Goal: Obtain resource: Obtain resource

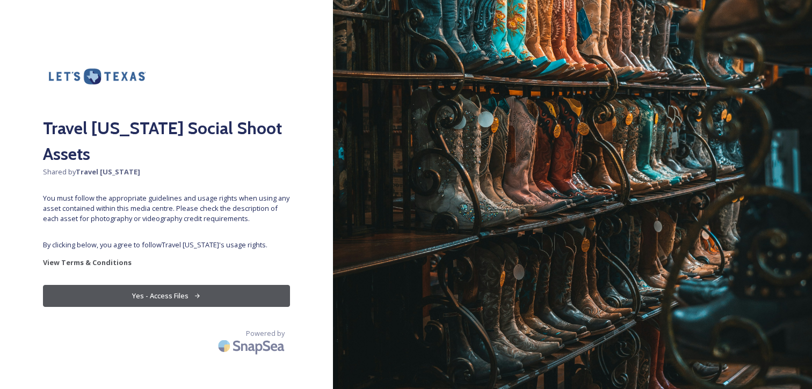
click at [197, 285] on button "Yes - Access Files" at bounding box center [166, 296] width 247 height 22
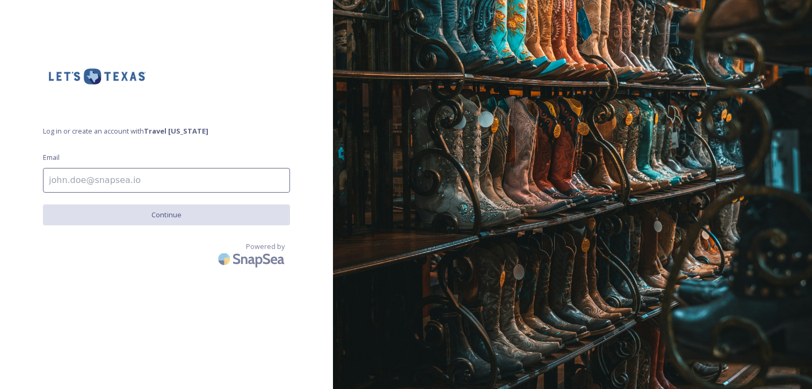
click at [219, 185] on input at bounding box center [166, 180] width 247 height 25
type input "blayland@mmgy.com"
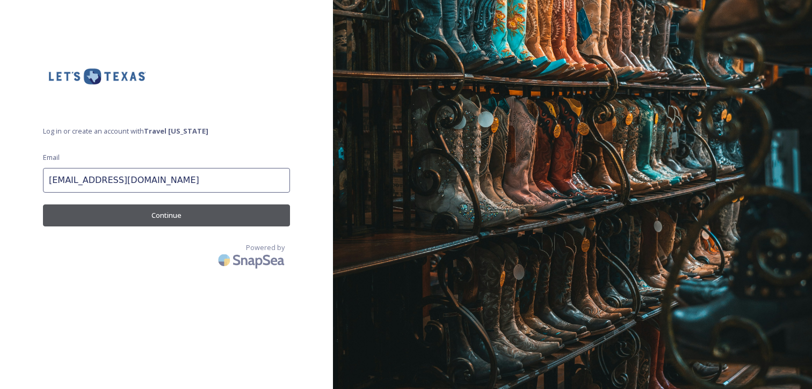
click at [213, 218] on button "Continue" at bounding box center [166, 216] width 247 height 22
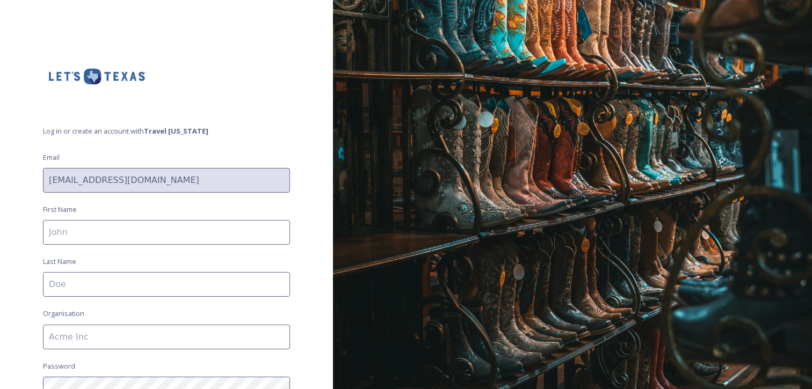
click at [173, 234] on input at bounding box center [166, 232] width 247 height 25
type input "Brandon"
type input "Layland"
type input "MMGY Global"
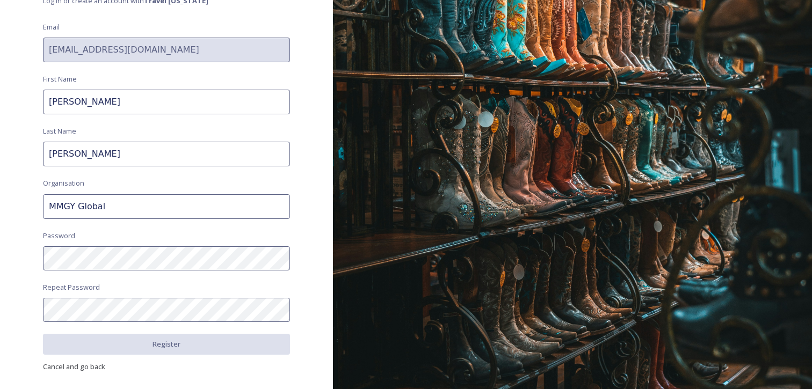
scroll to position [133, 0]
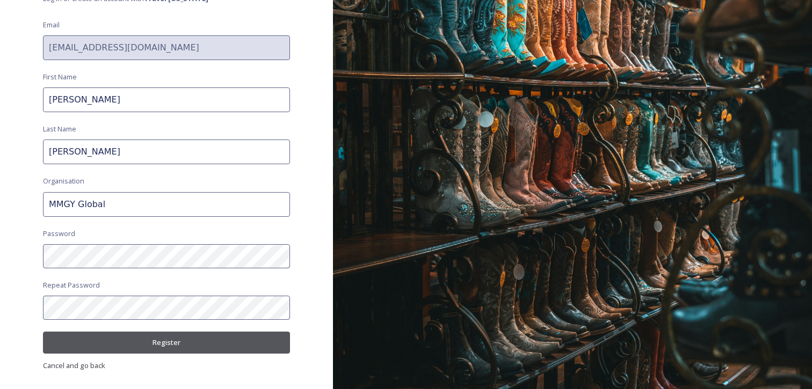
click at [252, 338] on button "Register" at bounding box center [166, 343] width 247 height 22
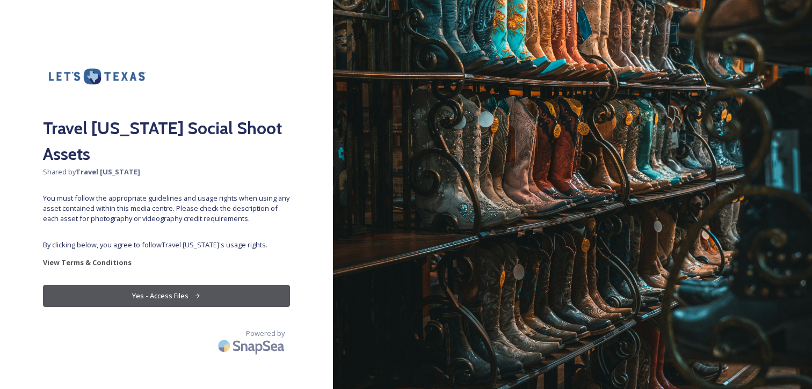
click at [187, 285] on button "Yes - Access Files" at bounding box center [166, 296] width 247 height 22
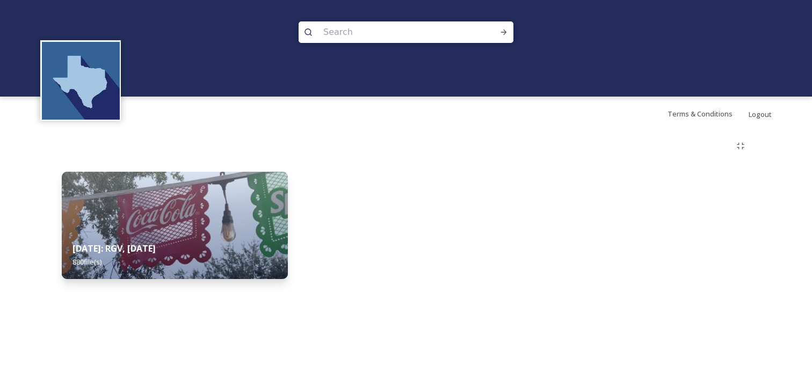
click at [332, 61] on video "Alpaquita Ranch158.MOV" at bounding box center [406, 48] width 812 height 97
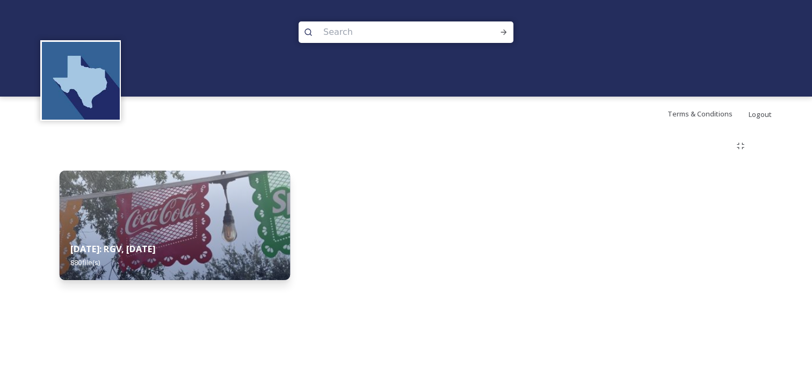
click at [99, 248] on strong "[DATE]: RGV, [DATE]" at bounding box center [112, 249] width 85 height 12
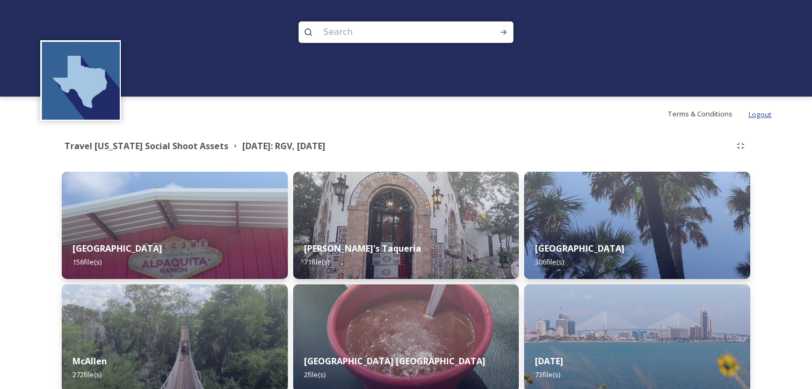
click at [757, 115] on span "Logout" at bounding box center [760, 115] width 23 height 10
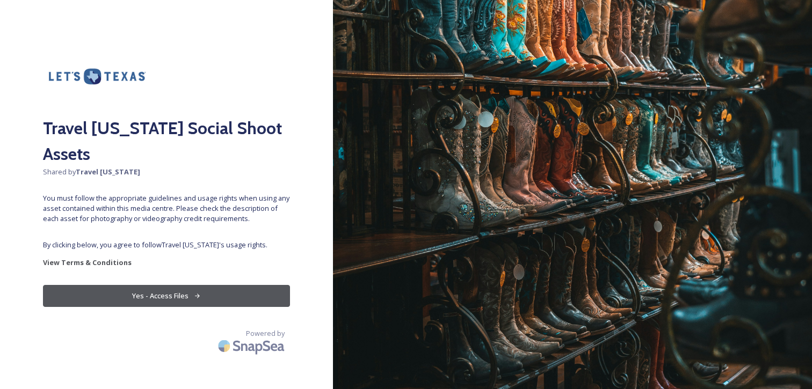
click at [153, 285] on button "Yes - Access Files" at bounding box center [166, 296] width 247 height 22
click at [161, 285] on button "Yes - Access Files" at bounding box center [166, 296] width 247 height 22
